Goal: Task Accomplishment & Management: Complete application form

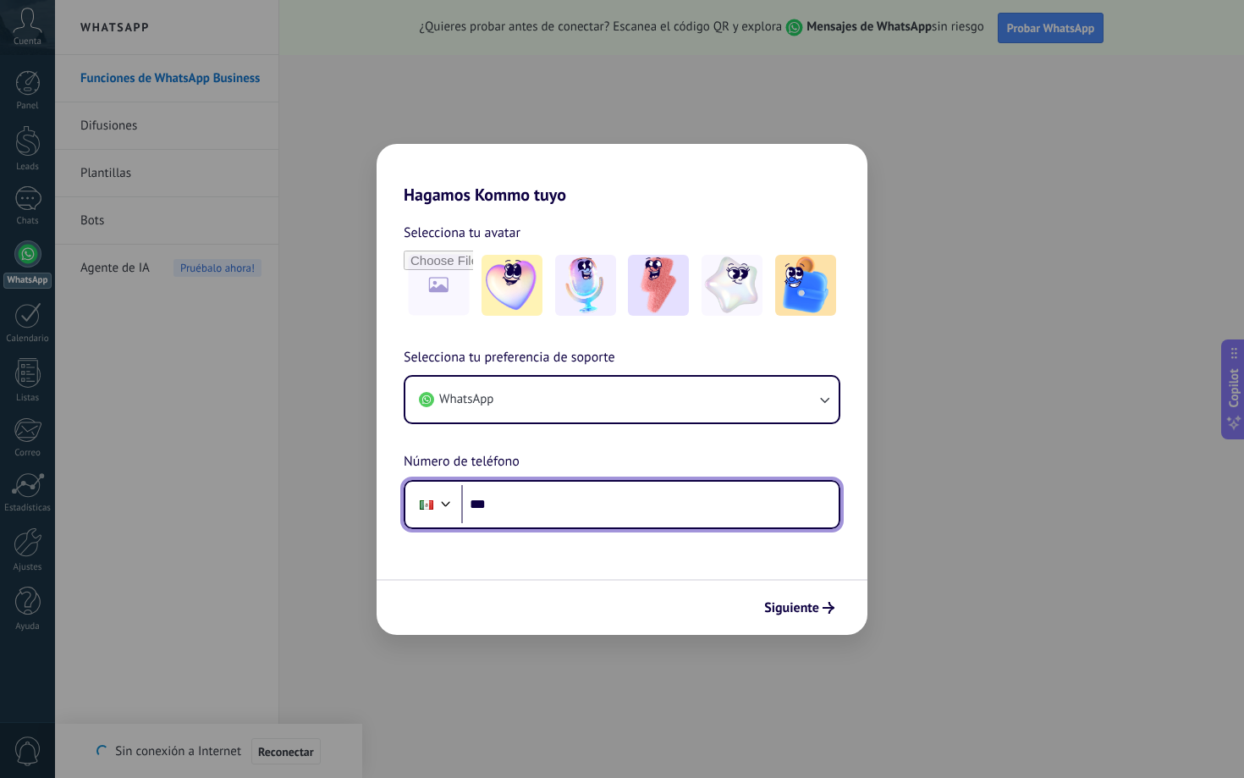
click at [598, 493] on input "***" at bounding box center [649, 504] width 377 height 39
type input "**********"
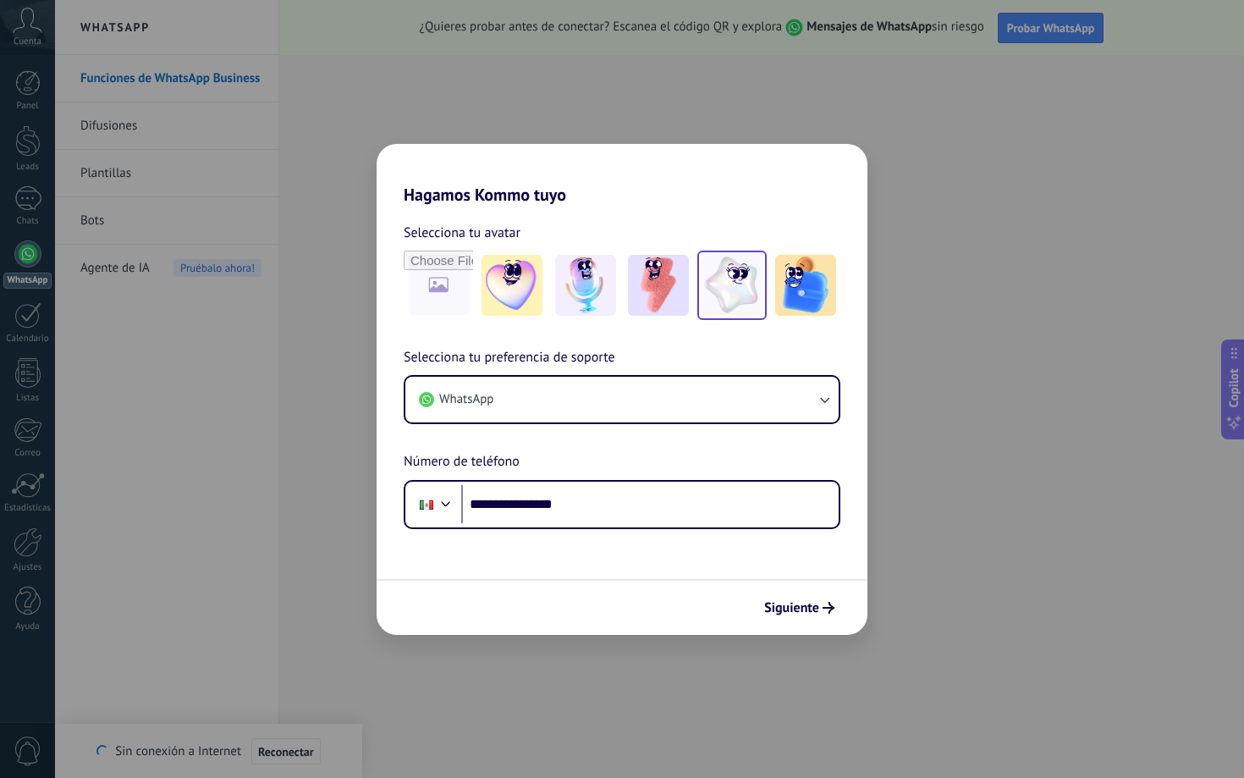
click at [732, 295] on img at bounding box center [732, 285] width 61 height 61
click at [667, 273] on img at bounding box center [658, 285] width 61 height 61
click at [828, 618] on button "Siguiente" at bounding box center [799, 607] width 85 height 29
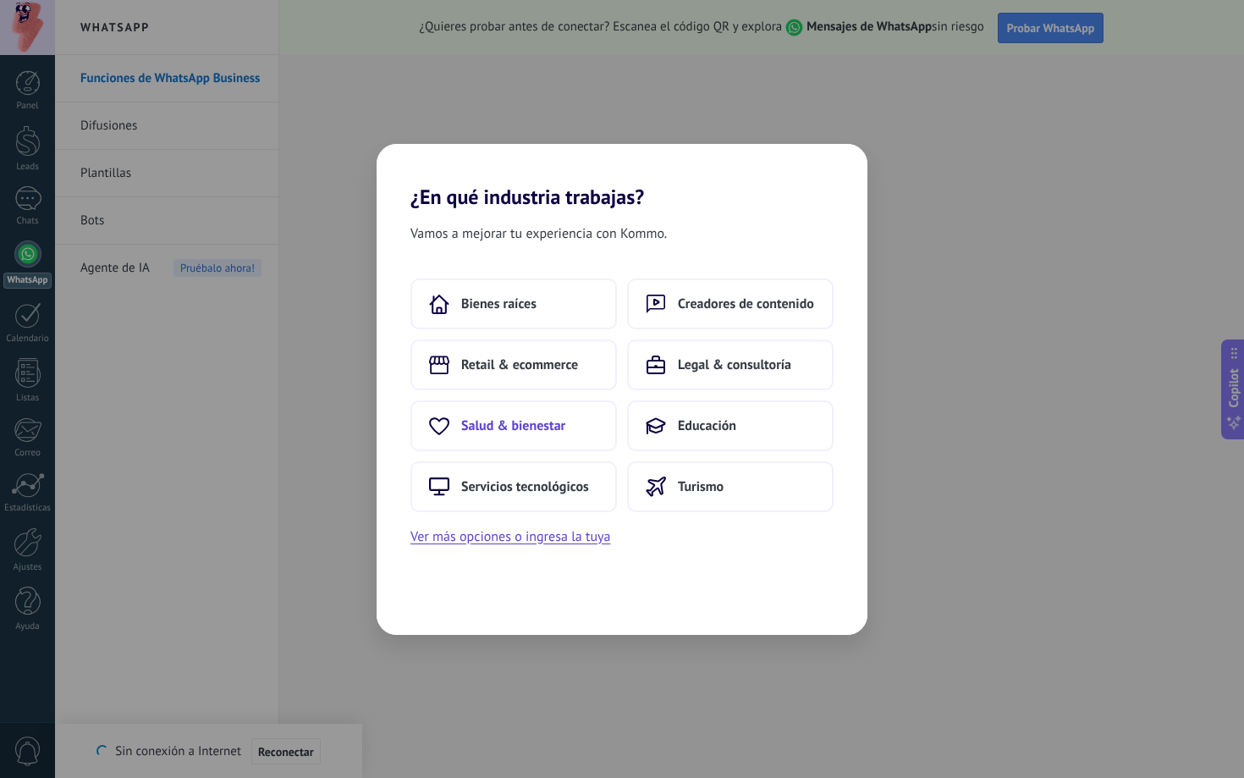
click at [554, 411] on button "Salud & bienestar" at bounding box center [513, 425] width 207 height 51
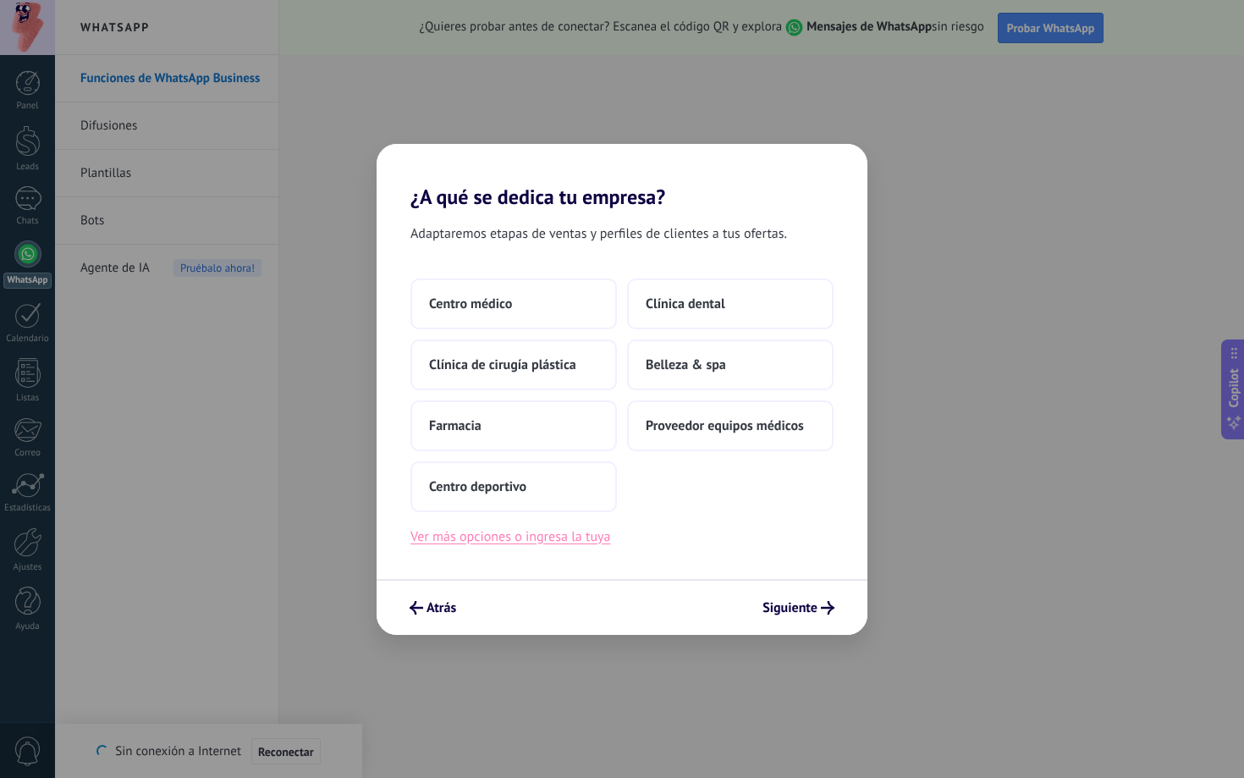
click at [591, 545] on button "Ver más opciones o ingresa la tuya" at bounding box center [510, 537] width 200 height 22
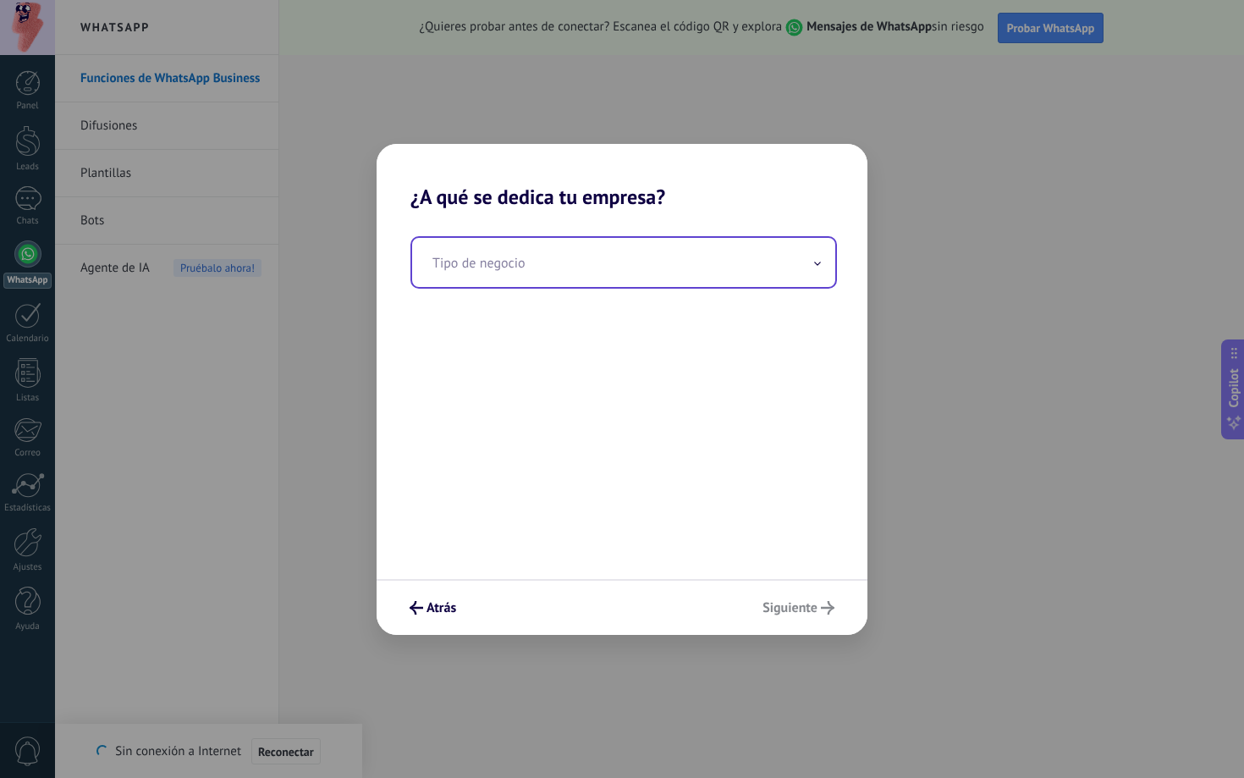
click at [608, 273] on input "text" at bounding box center [623, 262] width 423 height 49
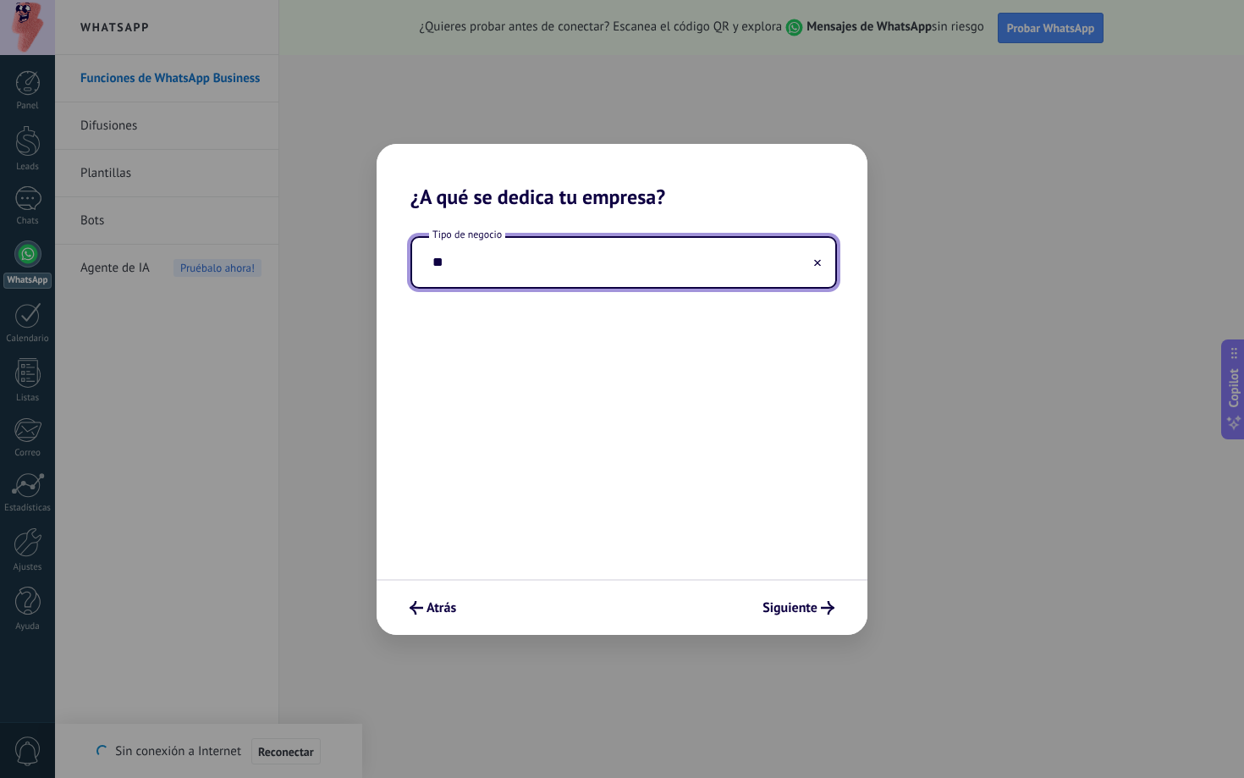
type input "*"
type input "**********"
click at [785, 614] on span "Siguiente" at bounding box center [790, 608] width 55 height 12
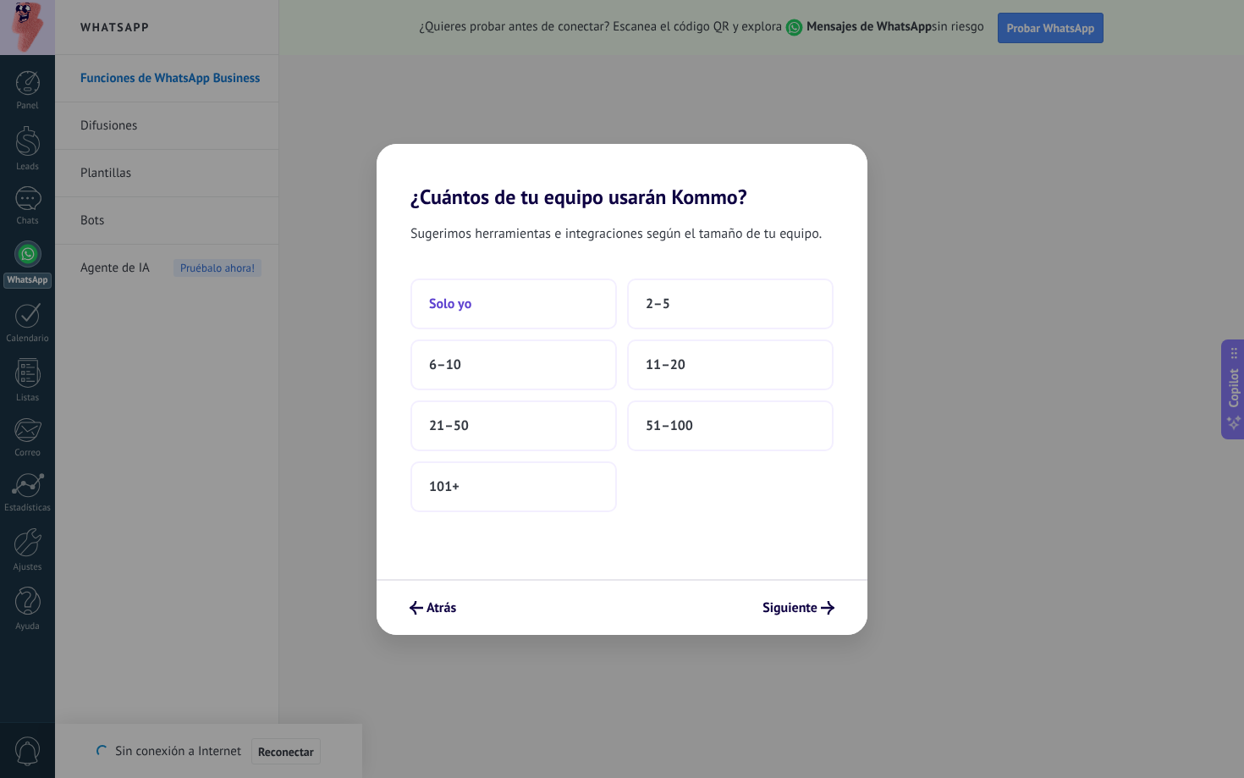
click at [545, 316] on button "Solo yo" at bounding box center [513, 303] width 207 height 51
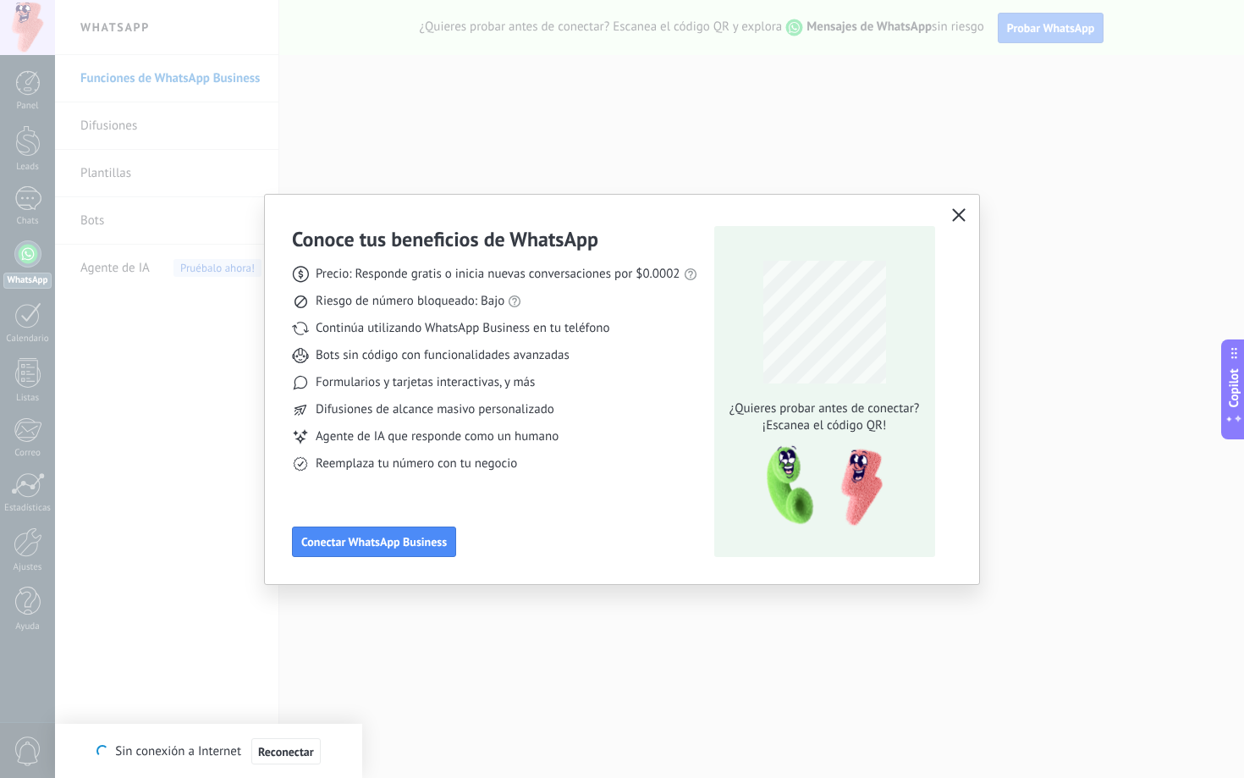
click at [963, 221] on icon "button" at bounding box center [959, 215] width 14 height 14
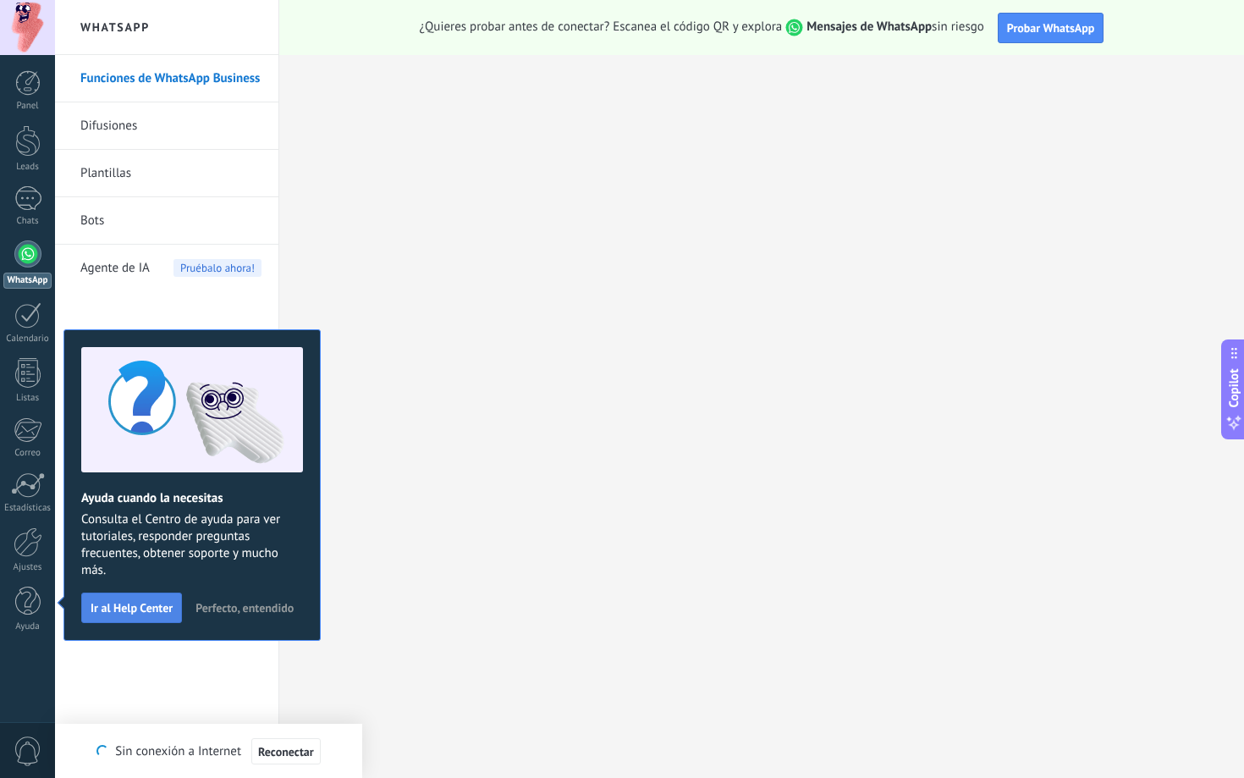
click at [174, 609] on button "Ir al Help Center" at bounding box center [131, 607] width 101 height 30
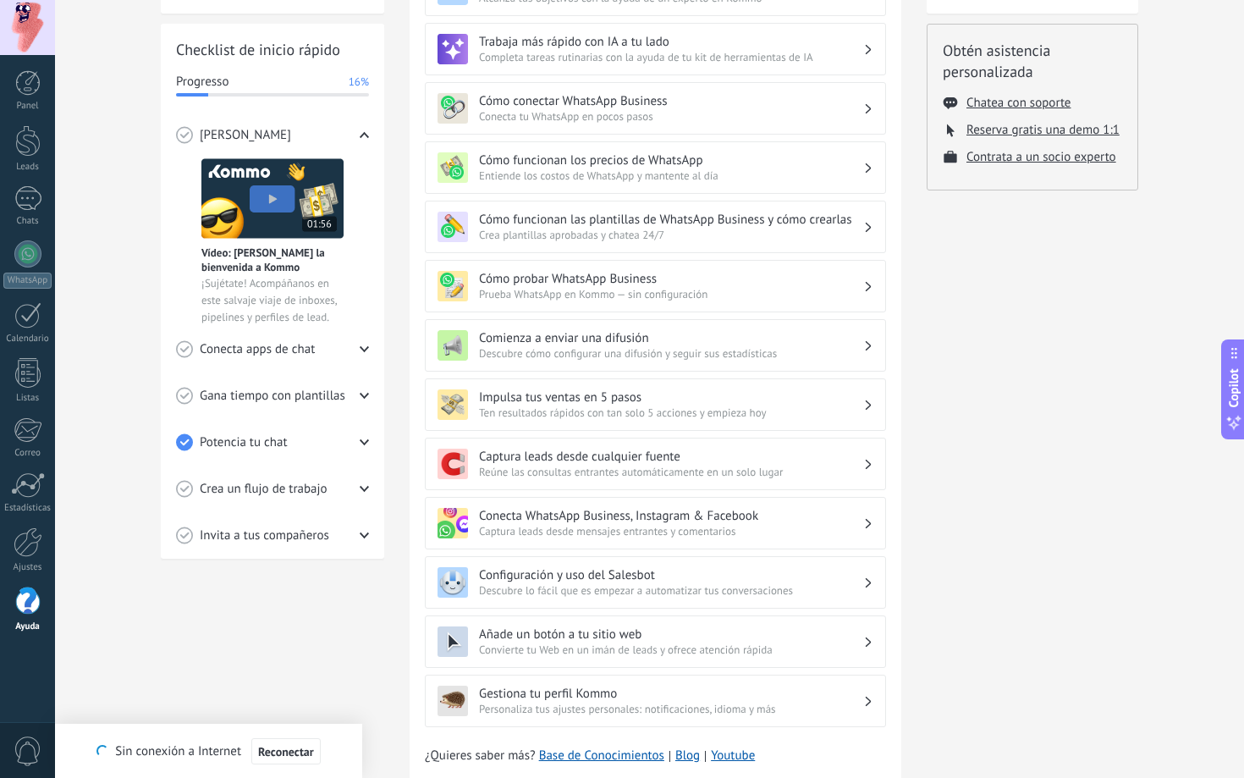
scroll to position [217, 0]
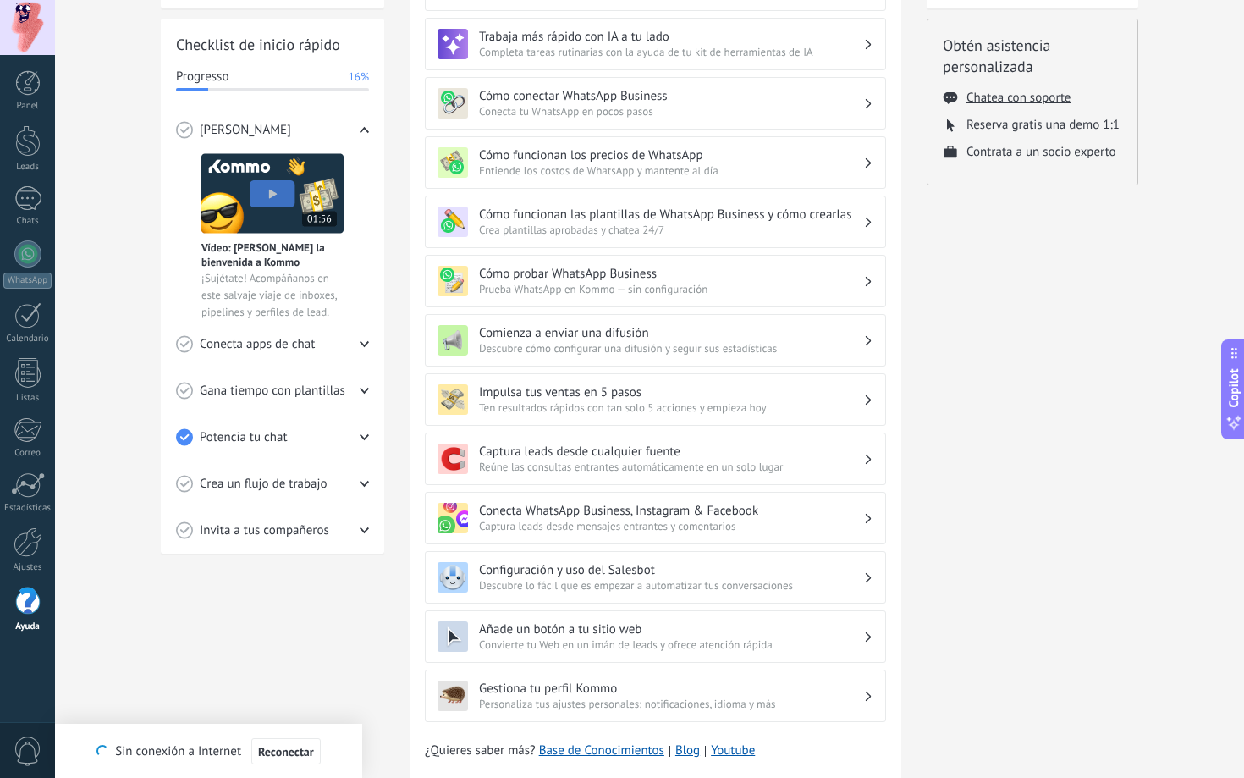
click at [674, 157] on h3 "Cómo funcionan los precios de WhatsApp" at bounding box center [671, 155] width 384 height 16
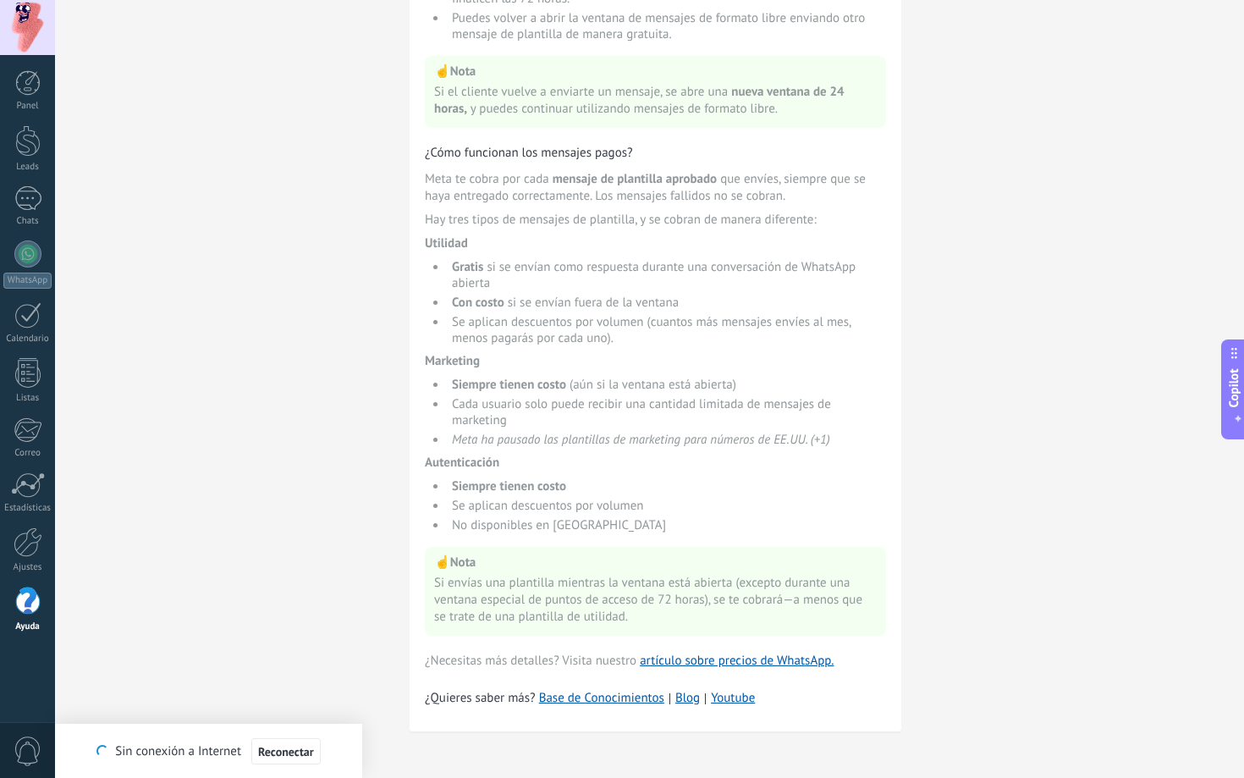
scroll to position [910, 0]
click at [26, 264] on div at bounding box center [27, 253] width 27 height 27
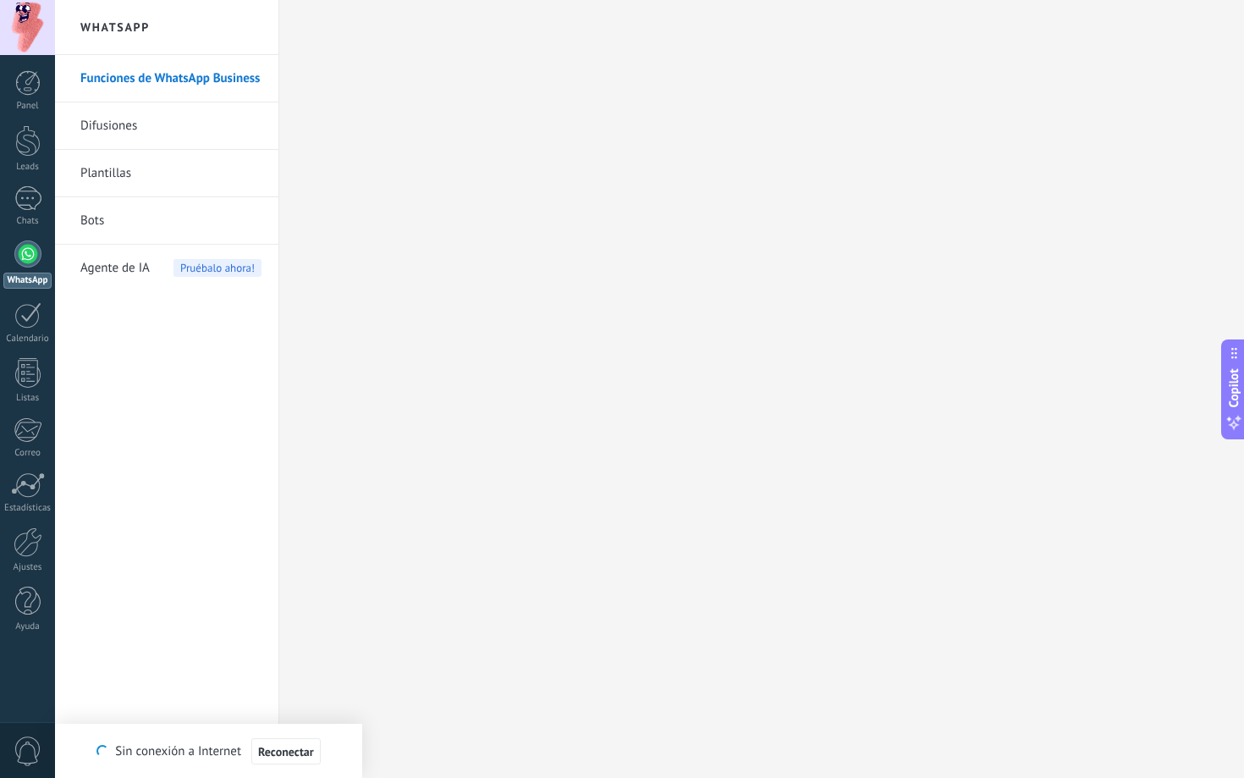
click at [132, 86] on link "Funciones de WhatsApp Business" at bounding box center [170, 78] width 181 height 47
